Goal: Transaction & Acquisition: Purchase product/service

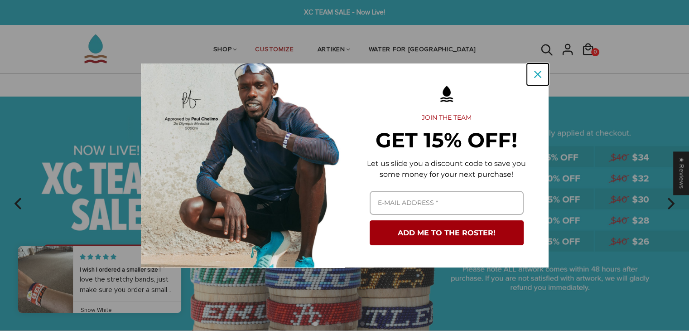
click at [532, 77] on div "Close" at bounding box center [537, 74] width 14 height 14
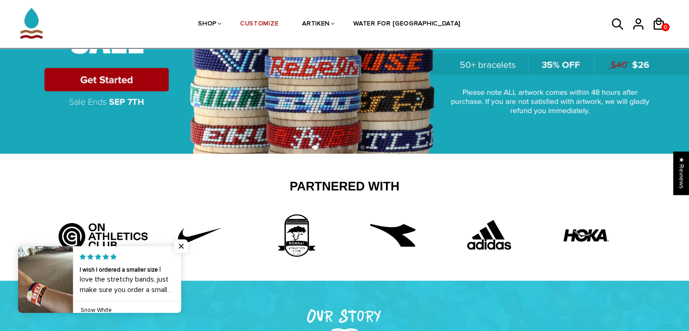
scroll to position [181, 0]
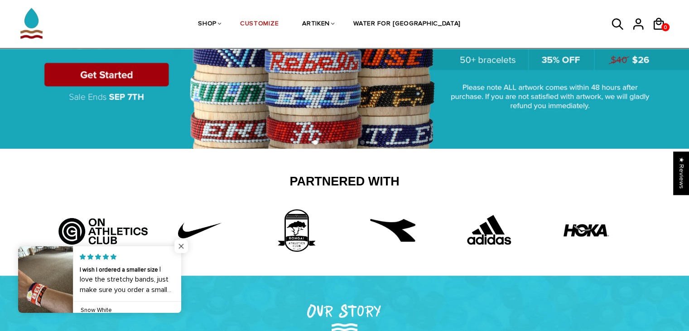
click at [178, 246] on span "Close popup widget" at bounding box center [181, 246] width 14 height 14
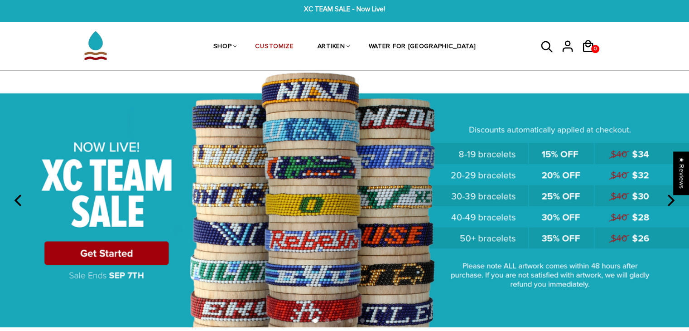
scroll to position [0, 0]
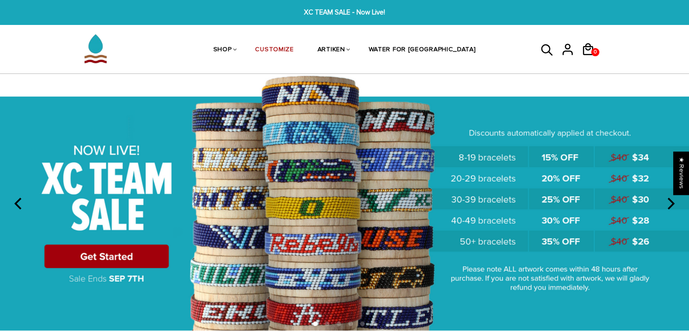
click at [152, 252] on img at bounding box center [344, 202] width 689 height 256
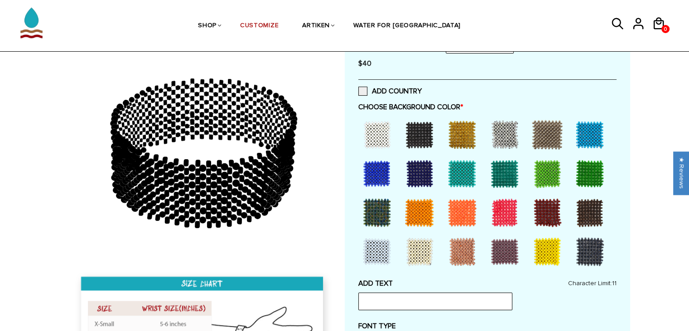
scroll to position [181, 0]
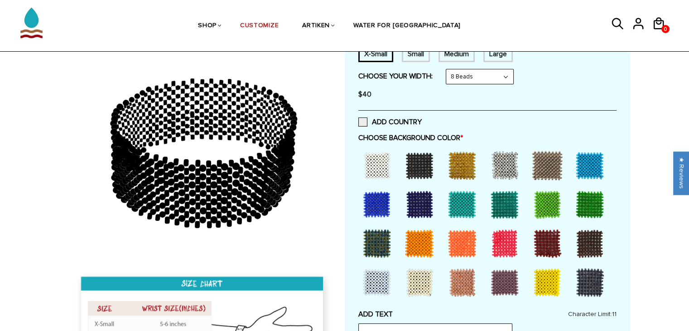
drag, startPoint x: 190, startPoint y: 177, endPoint x: 159, endPoint y: 182, distance: 31.3
click at [159, 182] on icon at bounding box center [203, 153] width 260 height 226
drag, startPoint x: 190, startPoint y: 190, endPoint x: 188, endPoint y: 184, distance: 5.6
click at [188, 187] on icon at bounding box center [203, 153] width 260 height 226
drag, startPoint x: 216, startPoint y: 137, endPoint x: 223, endPoint y: 134, distance: 7.6
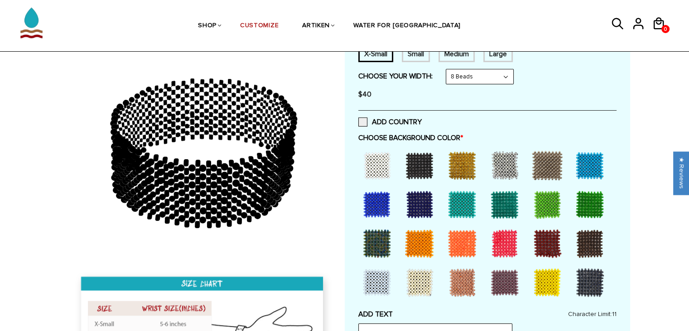
click at [223, 134] on icon at bounding box center [203, 153] width 260 height 226
click at [219, 135] on icon at bounding box center [203, 153] width 260 height 226
click at [219, 135] on icon at bounding box center [220, 136] width 4 height 5
click at [413, 165] on div at bounding box center [419, 165] width 36 height 36
click at [228, 127] on icon at bounding box center [229, 129] width 4 height 5
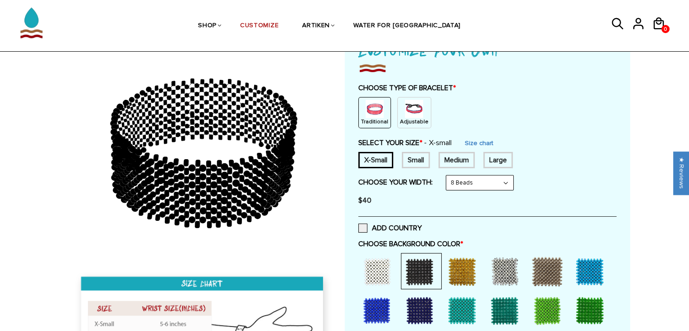
scroll to position [91, 0]
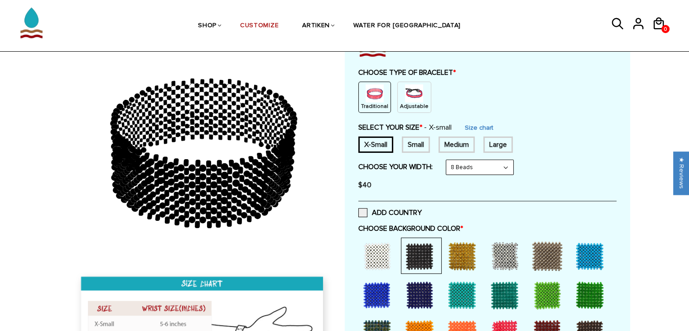
click at [373, 97] on img at bounding box center [374, 93] width 18 height 18
click at [424, 104] on div "Traditional Adjustable" at bounding box center [487, 96] width 258 height 31
click at [412, 103] on p "Adjustable" at bounding box center [414, 106] width 29 height 8
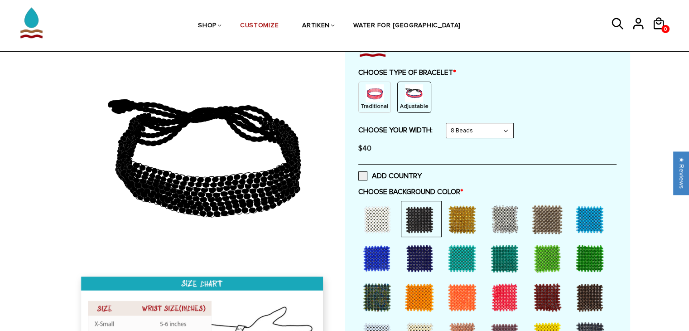
click at [375, 100] on img at bounding box center [374, 93] width 18 height 18
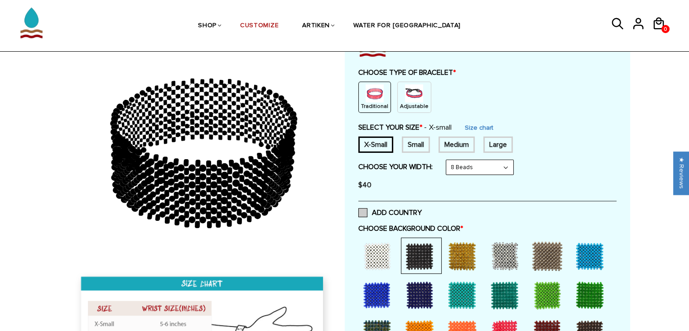
click at [366, 210] on span at bounding box center [362, 212] width 9 height 9
click at [422, 210] on input "ADD COUNTRY" at bounding box center [422, 210] width 0 height 0
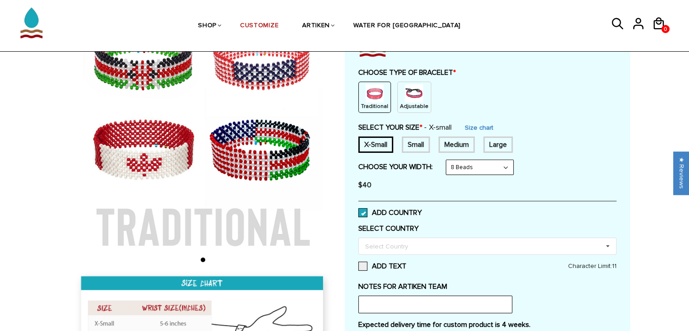
click at [363, 211] on span at bounding box center [362, 212] width 9 height 9
click at [422, 210] on input "ADD COUNTRY" at bounding box center [422, 210] width 0 height 0
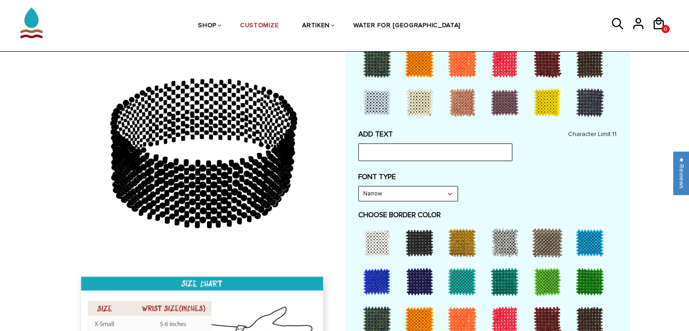
scroll to position [362, 0]
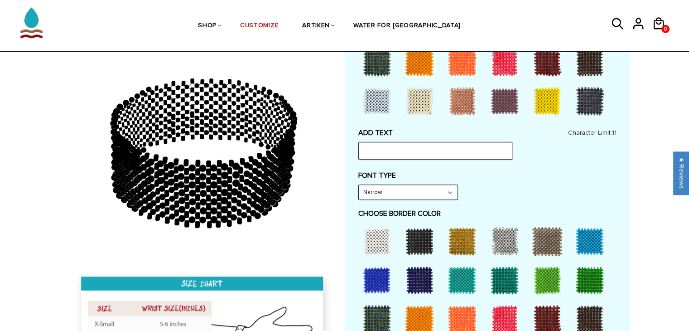
click at [398, 154] on input "text" at bounding box center [435, 150] width 154 height 17
click at [401, 195] on select "Narrow Bold" at bounding box center [408, 192] width 99 height 14
click at [404, 188] on select "Narrow Bold" at bounding box center [408, 192] width 99 height 14
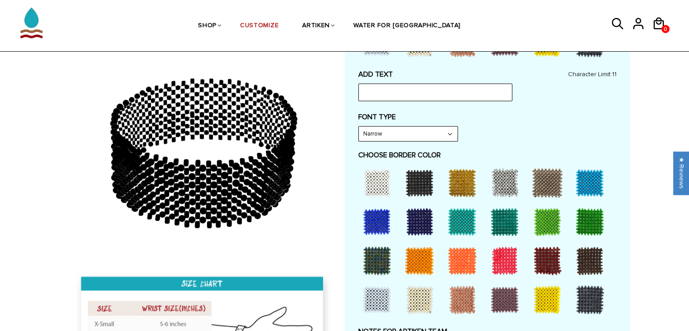
scroll to position [272, 0]
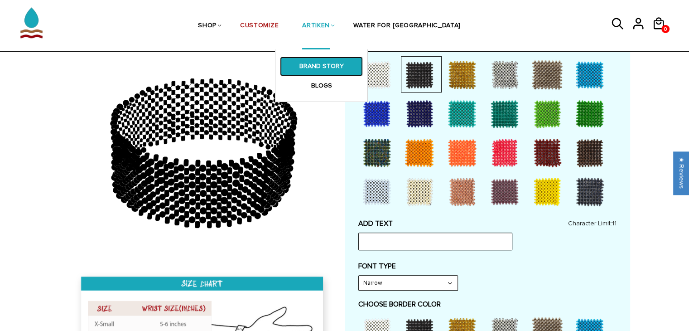
click at [342, 67] on link "BRAND STORY" at bounding box center [321, 66] width 83 height 19
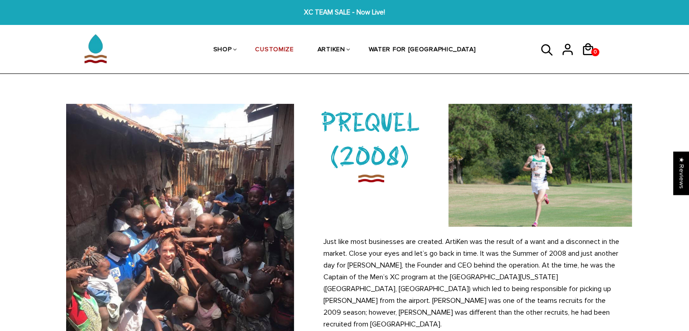
click at [323, 20] on div at bounding box center [345, 14] width 530 height 24
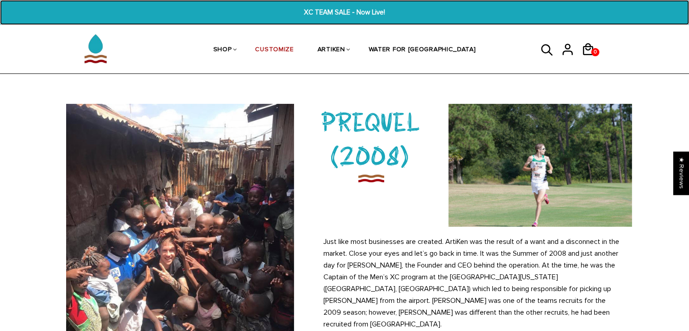
click at [328, 11] on span "XC TEAM SALE - Now Live!" at bounding box center [344, 12] width 264 height 10
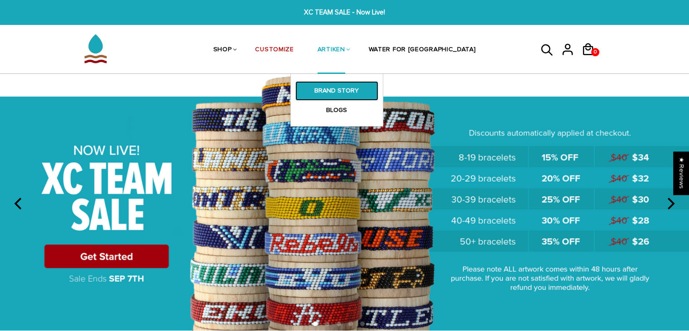
click at [357, 94] on link "BRAND STORY" at bounding box center [336, 90] width 83 height 19
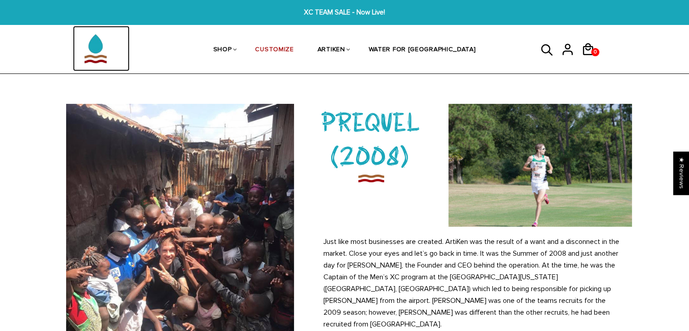
click at [98, 55] on img at bounding box center [95, 48] width 45 height 45
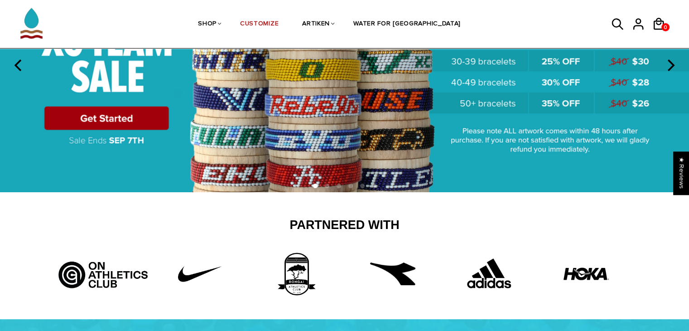
scroll to position [136, 0]
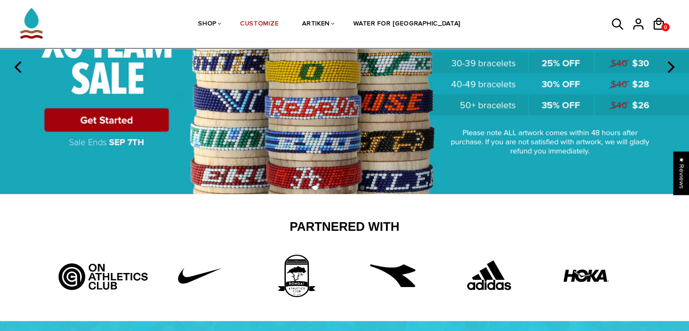
click at [113, 125] on img at bounding box center [344, 66] width 689 height 256
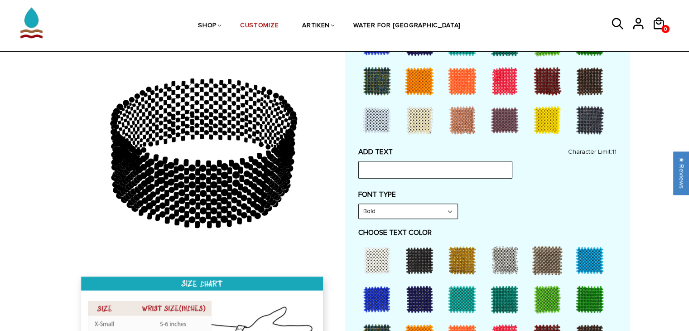
scroll to position [226, 0]
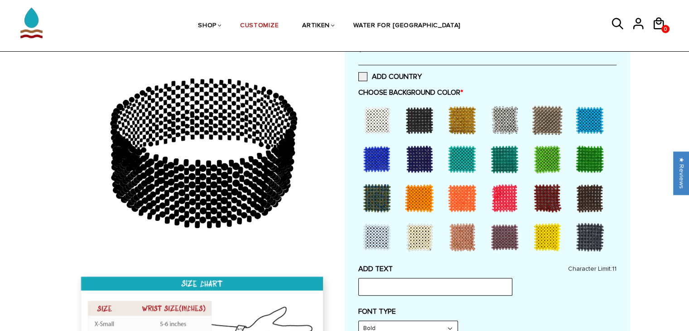
click at [415, 113] on div at bounding box center [419, 120] width 36 height 36
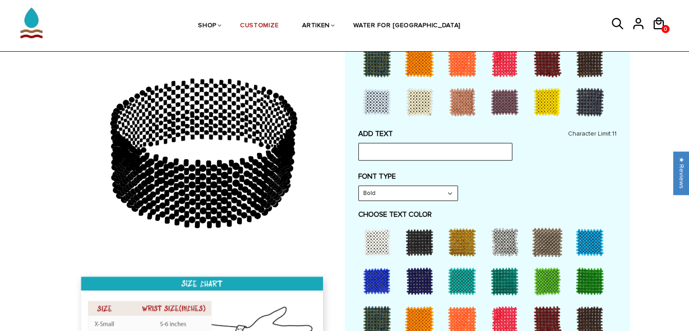
scroll to position [362, 0]
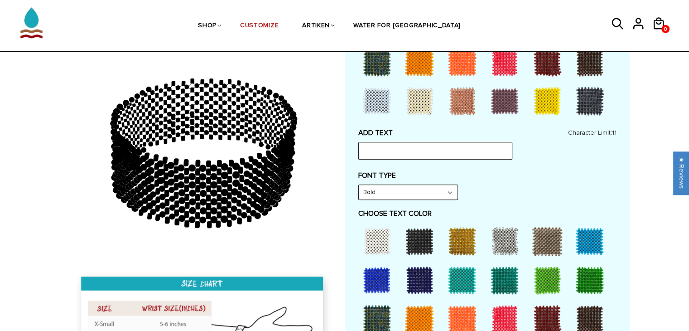
click at [382, 240] on div at bounding box center [377, 241] width 36 height 36
click at [406, 238] on div at bounding box center [419, 241] width 36 height 36
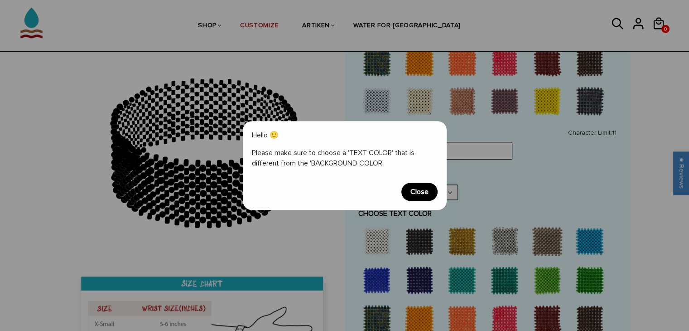
click at [420, 191] on span "Close" at bounding box center [419, 191] width 36 height 18
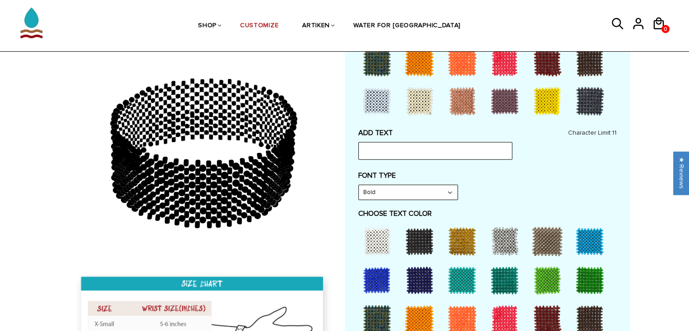
click at [420, 191] on select "Bold" at bounding box center [408, 192] width 99 height 14
click at [415, 187] on select "Bold" at bounding box center [408, 192] width 99 height 14
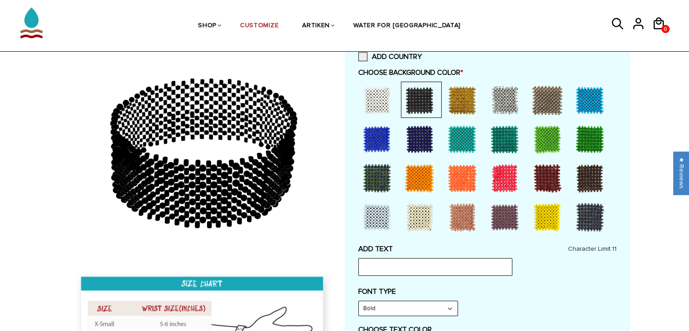
scroll to position [181, 0]
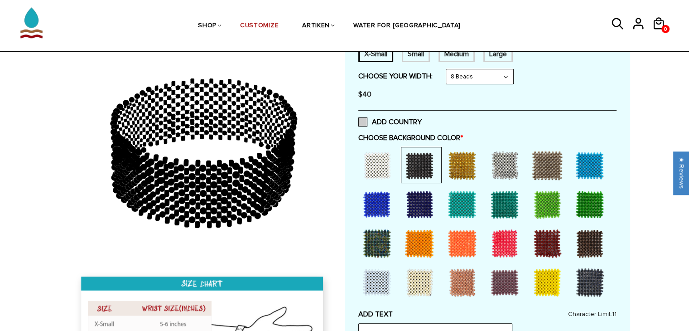
click at [362, 120] on span at bounding box center [362, 121] width 9 height 9
click at [422, 119] on input "ADD COUNTRY" at bounding box center [422, 119] width 0 height 0
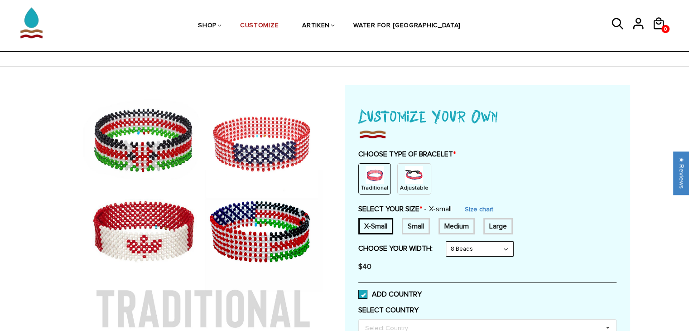
scroll to position [0, 0]
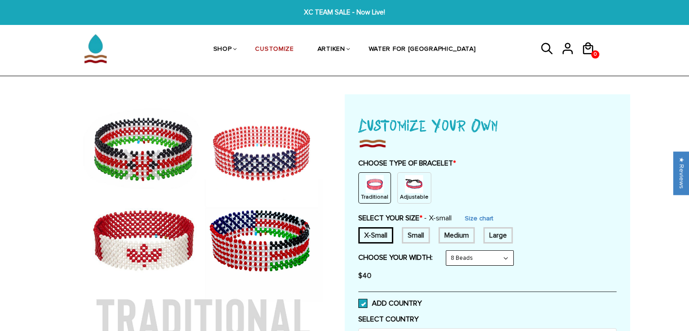
click at [404, 238] on div "Small" at bounding box center [416, 235] width 28 height 16
click at [381, 236] on div "X-Small" at bounding box center [375, 235] width 35 height 16
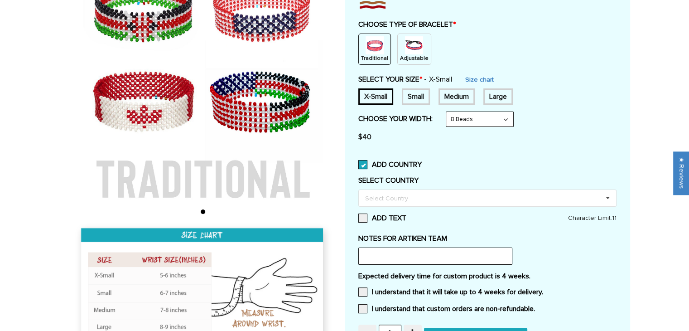
scroll to position [181, 0]
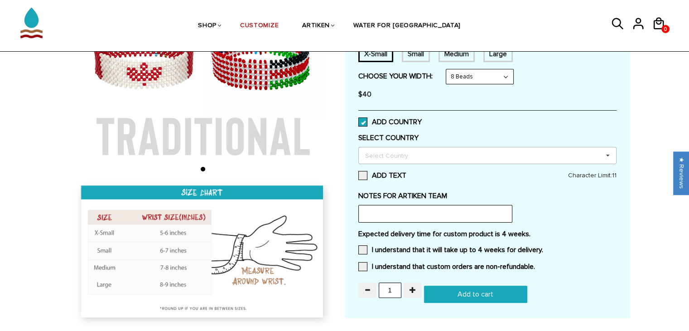
click at [397, 157] on div "Select Country" at bounding box center [392, 155] width 58 height 10
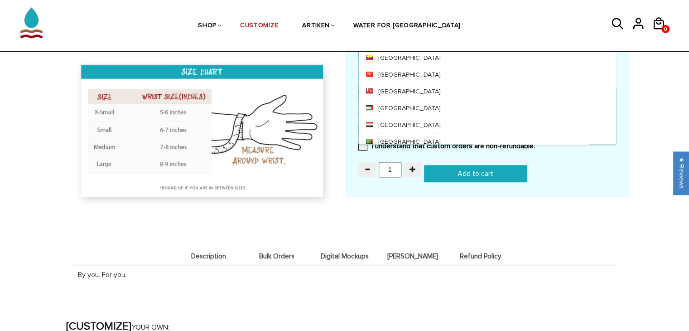
scroll to position [268, 0]
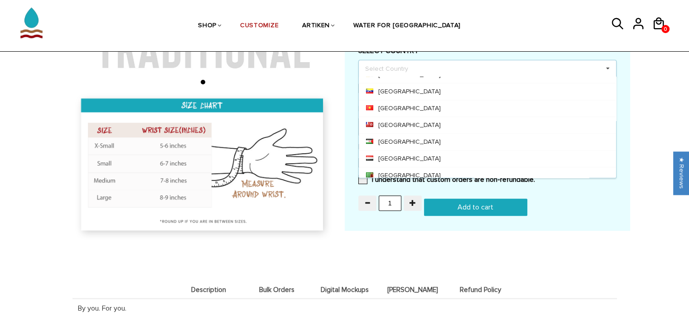
click at [337, 288] on span "Digital Mockups" at bounding box center [344, 290] width 63 height 8
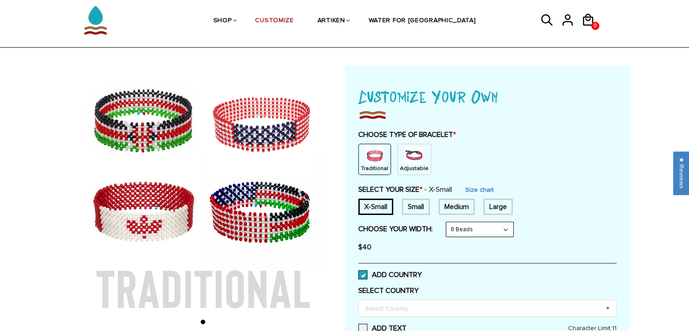
scroll to position [0, 0]
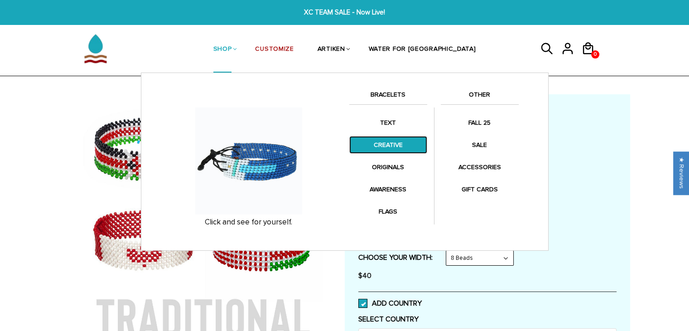
click at [400, 149] on link "CREATIVE" at bounding box center [388, 145] width 78 height 18
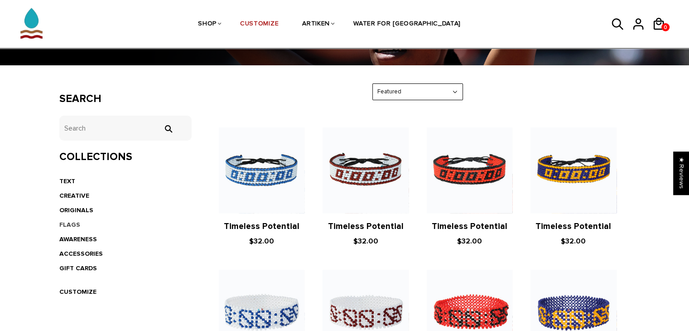
scroll to position [136, 0]
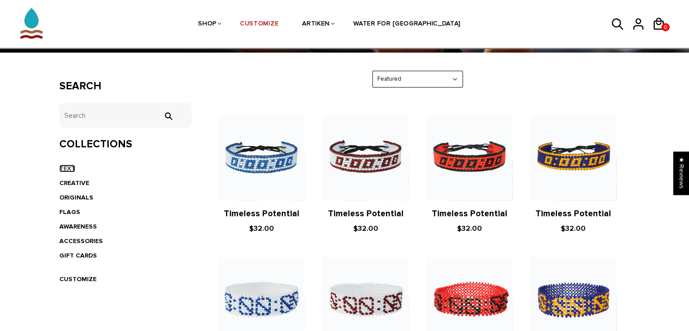
click at [65, 164] on link "TEXT" at bounding box center [67, 168] width 16 height 8
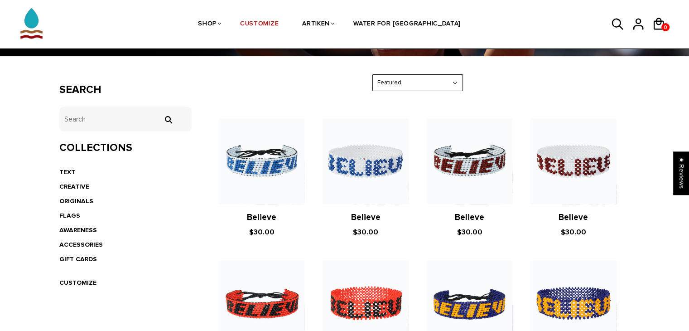
scroll to position [98, 0]
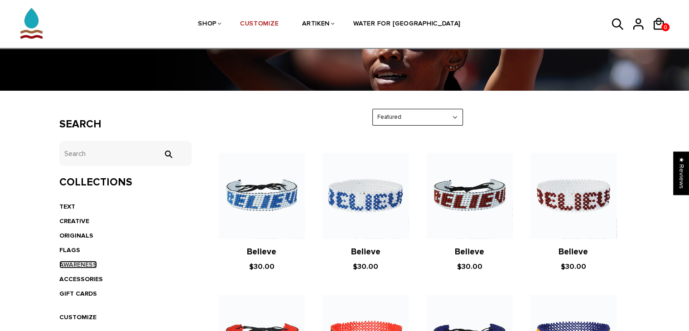
click at [74, 260] on link "AWARENESS" at bounding box center [78, 264] width 38 height 8
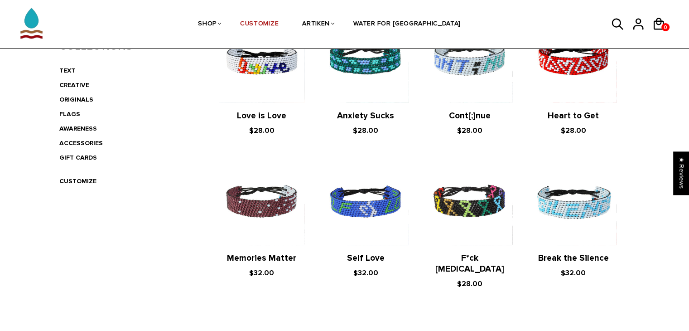
scroll to position [226, 0]
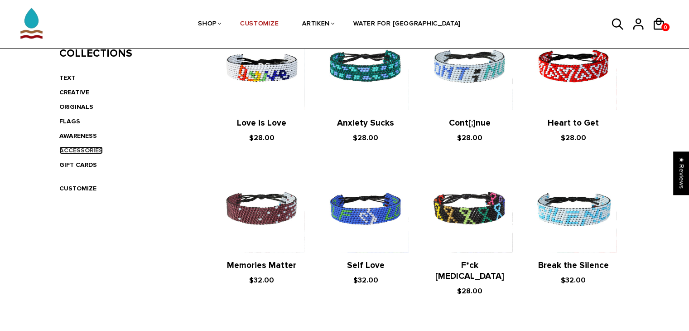
click at [71, 148] on link "ACCESSORIES" at bounding box center [80, 150] width 43 height 8
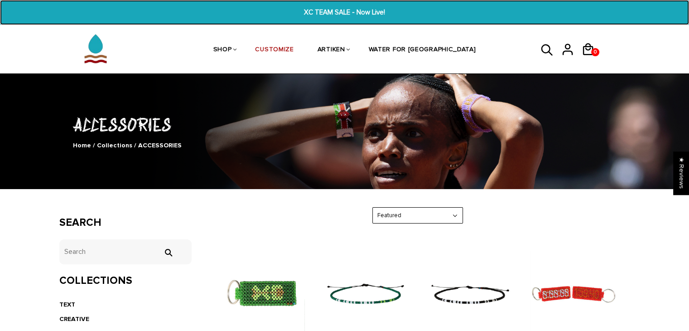
click at [326, 10] on span "XC TEAM SALE - Now Live!" at bounding box center [344, 12] width 264 height 10
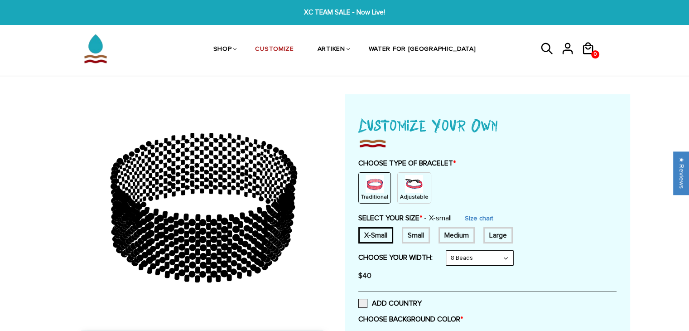
click at [415, 197] on p "Adjustable" at bounding box center [414, 197] width 29 height 8
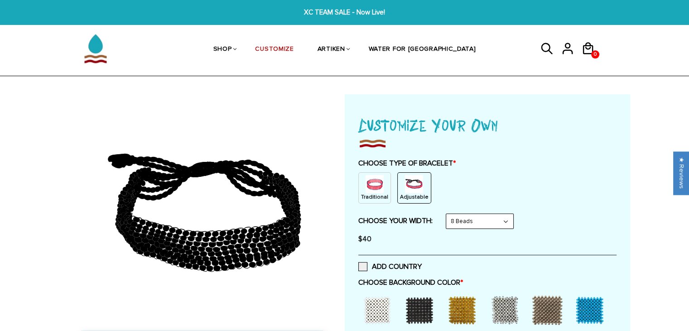
click at [367, 180] on img at bounding box center [374, 184] width 18 height 18
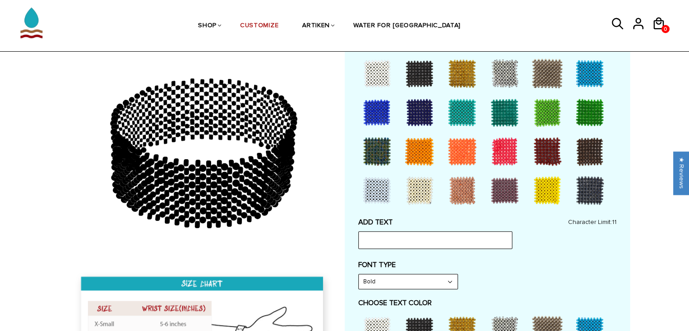
scroll to position [272, 0]
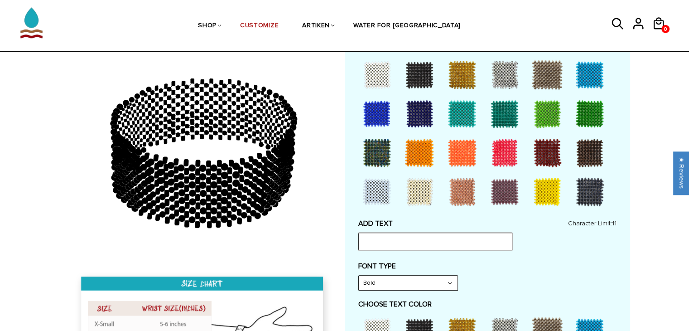
click at [368, 235] on input "text" at bounding box center [435, 240] width 154 height 17
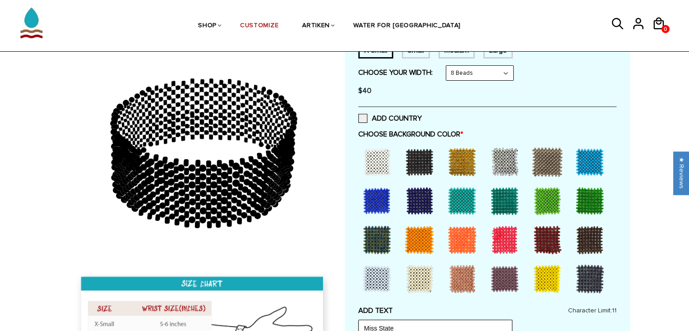
scroll to position [181, 0]
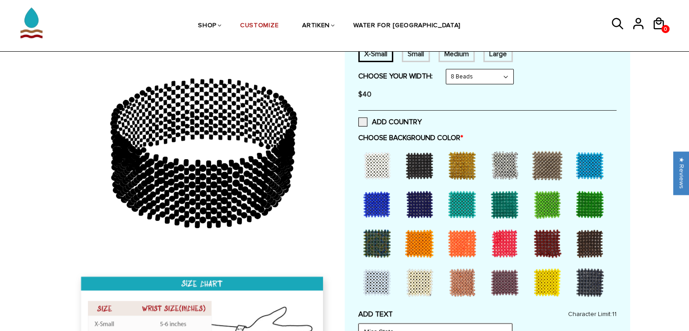
type input "Miss State"
click at [542, 240] on div at bounding box center [547, 243] width 36 height 36
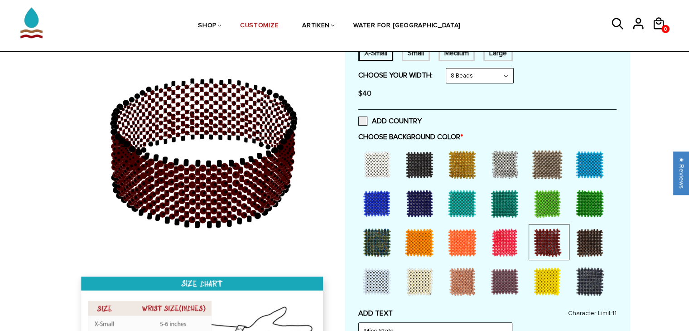
scroll to position [362, 0]
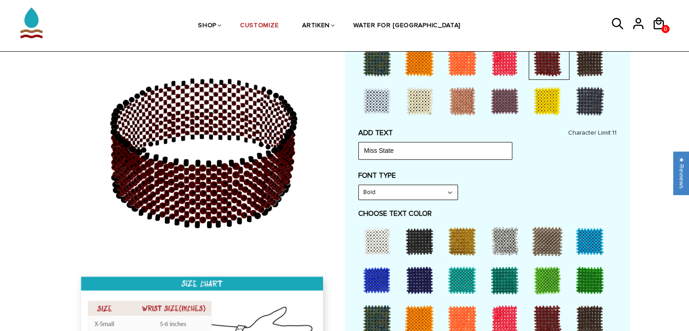
click at [379, 241] on div at bounding box center [377, 241] width 36 height 36
click at [385, 185] on select "Bold" at bounding box center [408, 192] width 99 height 14
click at [359, 185] on select "Bold" at bounding box center [408, 192] width 99 height 14
click at [376, 234] on div at bounding box center [377, 241] width 36 height 36
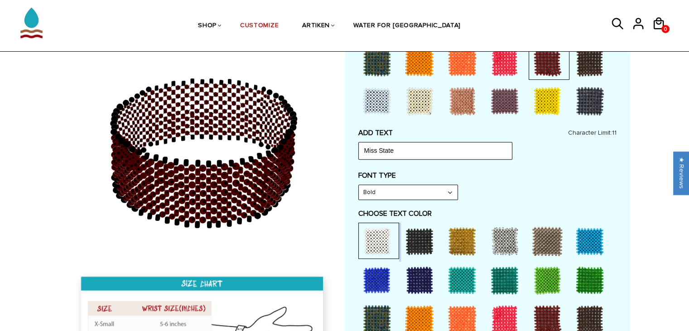
click at [398, 237] on div at bounding box center [378, 240] width 41 height 36
click at [411, 237] on div at bounding box center [419, 241] width 36 height 36
click at [507, 240] on div at bounding box center [504, 241] width 36 height 36
click at [363, 238] on div at bounding box center [377, 241] width 36 height 36
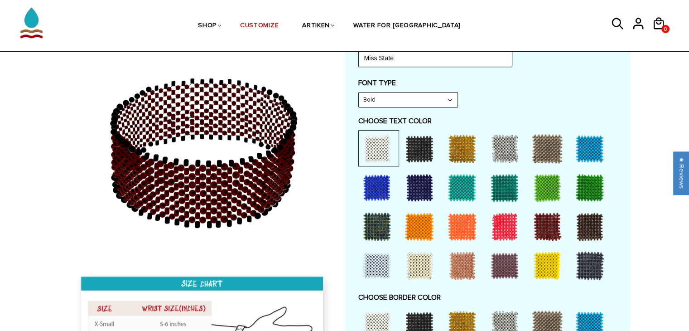
scroll to position [543, 0]
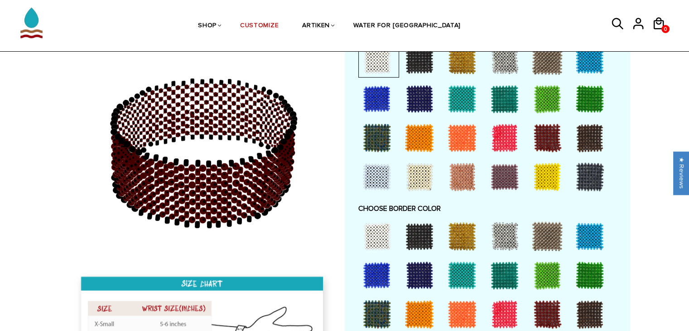
click at [385, 238] on div at bounding box center [377, 236] width 36 height 36
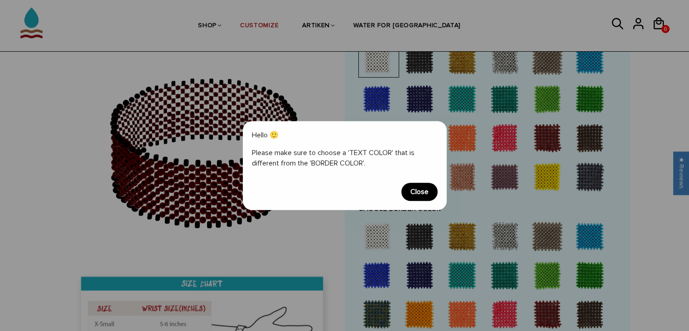
click at [420, 194] on span "Close" at bounding box center [419, 191] width 36 height 18
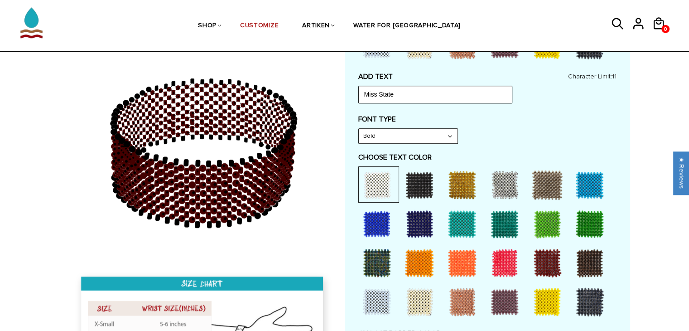
scroll to position [488, 0]
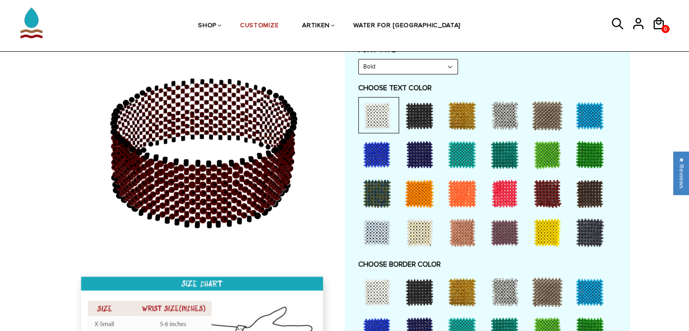
click at [417, 114] on div at bounding box center [419, 115] width 36 height 36
click at [392, 119] on div at bounding box center [377, 115] width 36 height 36
click at [379, 242] on div at bounding box center [377, 232] width 36 height 36
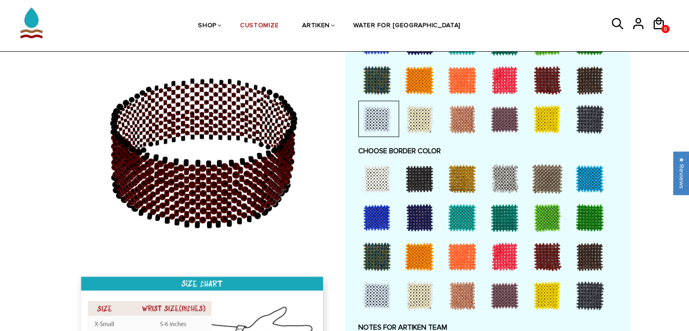
scroll to position [623, 0]
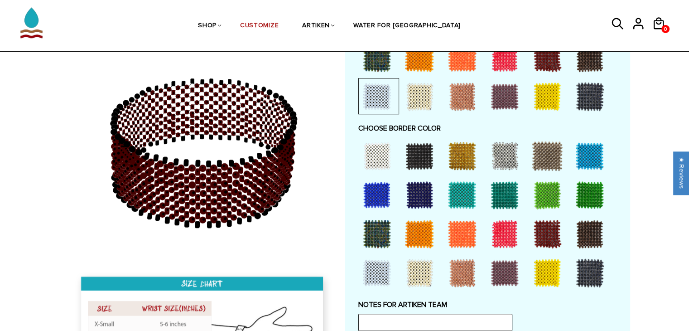
click at [590, 271] on div at bounding box center [589, 272] width 36 height 36
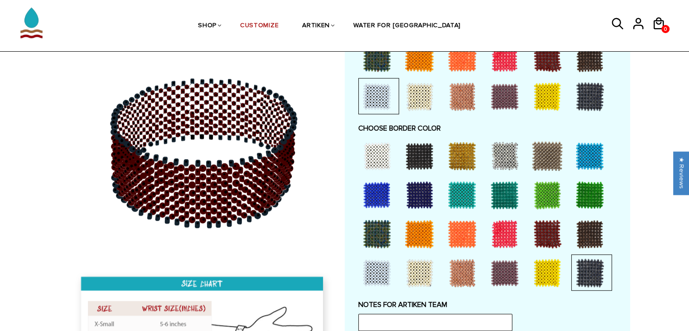
drag, startPoint x: 226, startPoint y: 150, endPoint x: 168, endPoint y: 150, distance: 58.0
click at [168, 150] on icon at bounding box center [203, 153] width 260 height 226
drag, startPoint x: 171, startPoint y: 193, endPoint x: 145, endPoint y: 173, distance: 33.2
click at [150, 178] on icon at bounding box center [203, 153] width 260 height 226
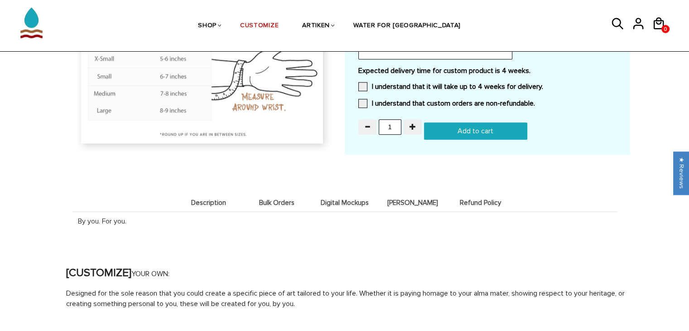
scroll to position [895, 0]
click at [327, 205] on li "Digital Mockups" at bounding box center [345, 202] width 68 height 18
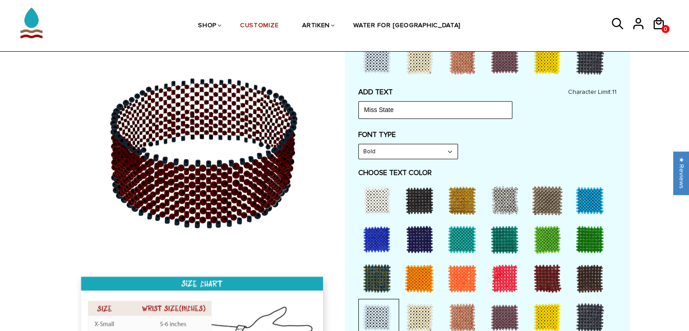
scroll to position [397, 0]
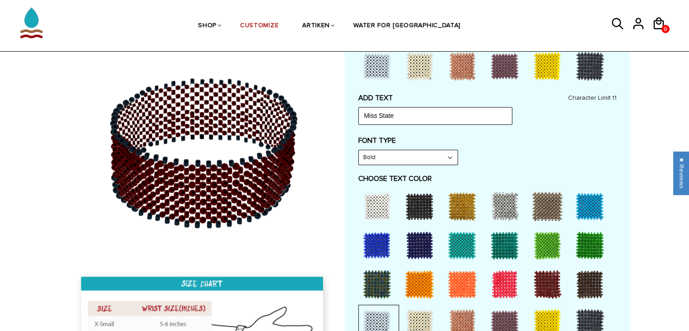
click at [621, 23] on icon at bounding box center [618, 24] width 14 height 22
click at [614, 23] on icon at bounding box center [618, 24] width 14 height 22
click at [620, 22] on icon at bounding box center [616, 23] width 11 height 11
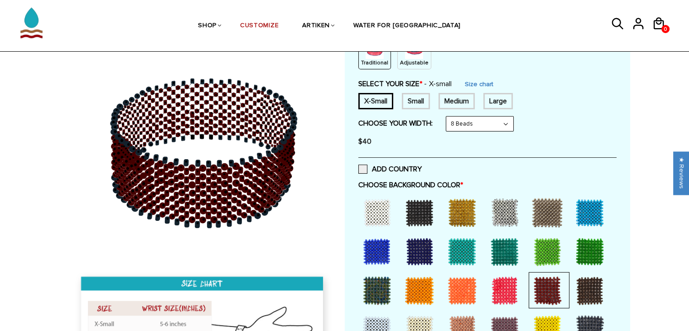
scroll to position [0, 0]
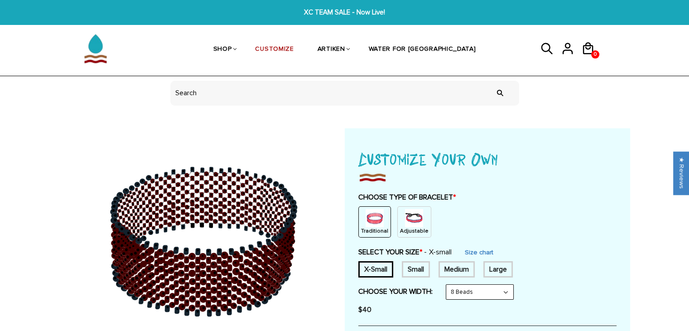
click at [261, 98] on input "header search" at bounding box center [344, 93] width 349 height 25
type input "xc"
click at [491, 76] on input "" at bounding box center [500, 93] width 18 height 34
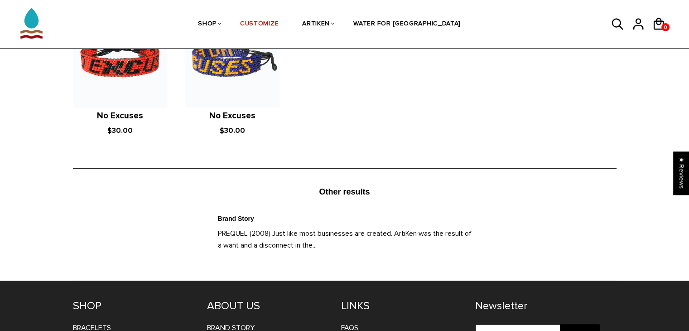
scroll to position [317, 0]
